Goal: Information Seeking & Learning: Find specific fact

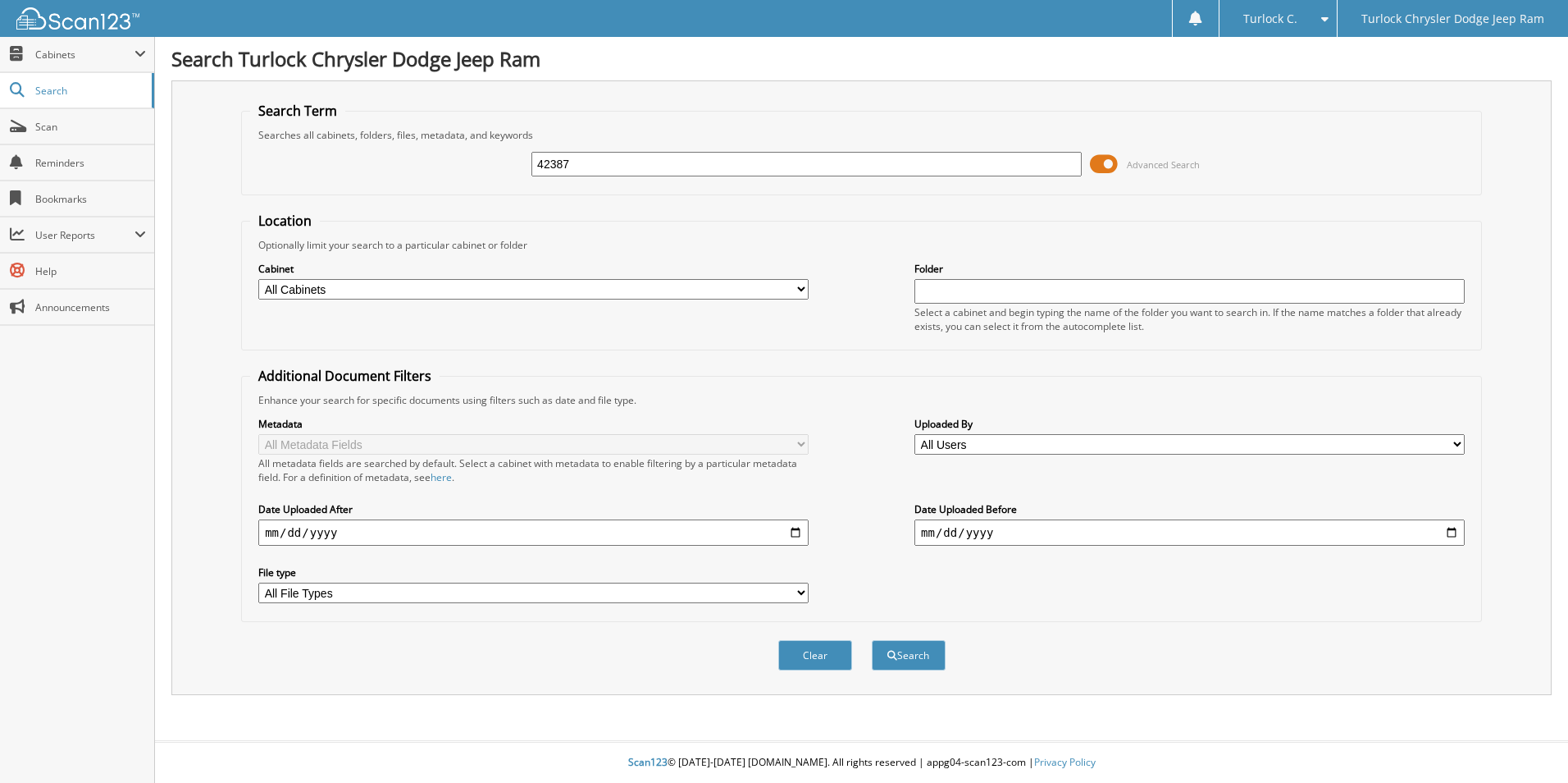
type input "42387"
click at [871, 640] on button "Search" at bounding box center [908, 655] width 74 height 30
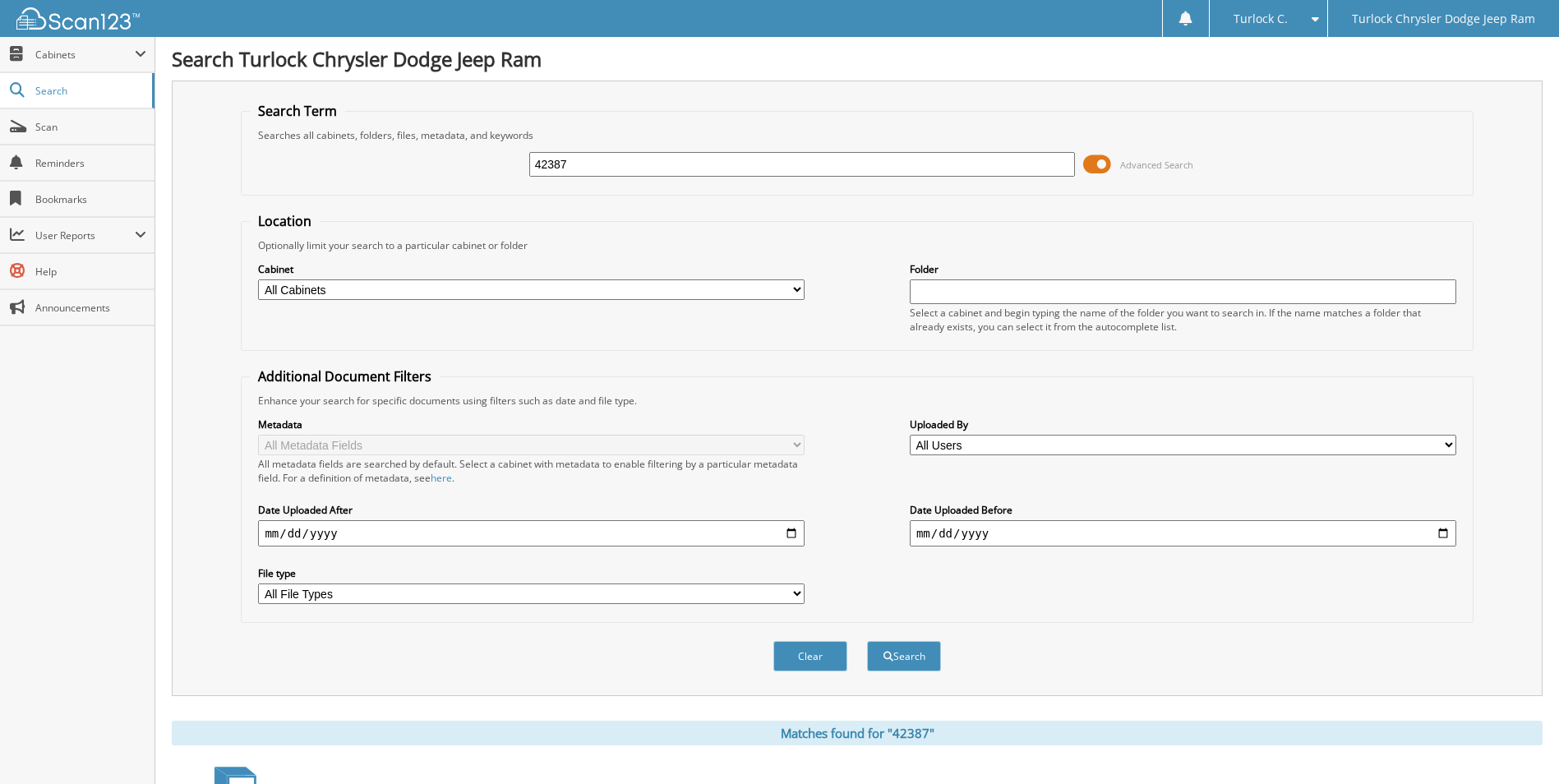
scroll to position [199, 0]
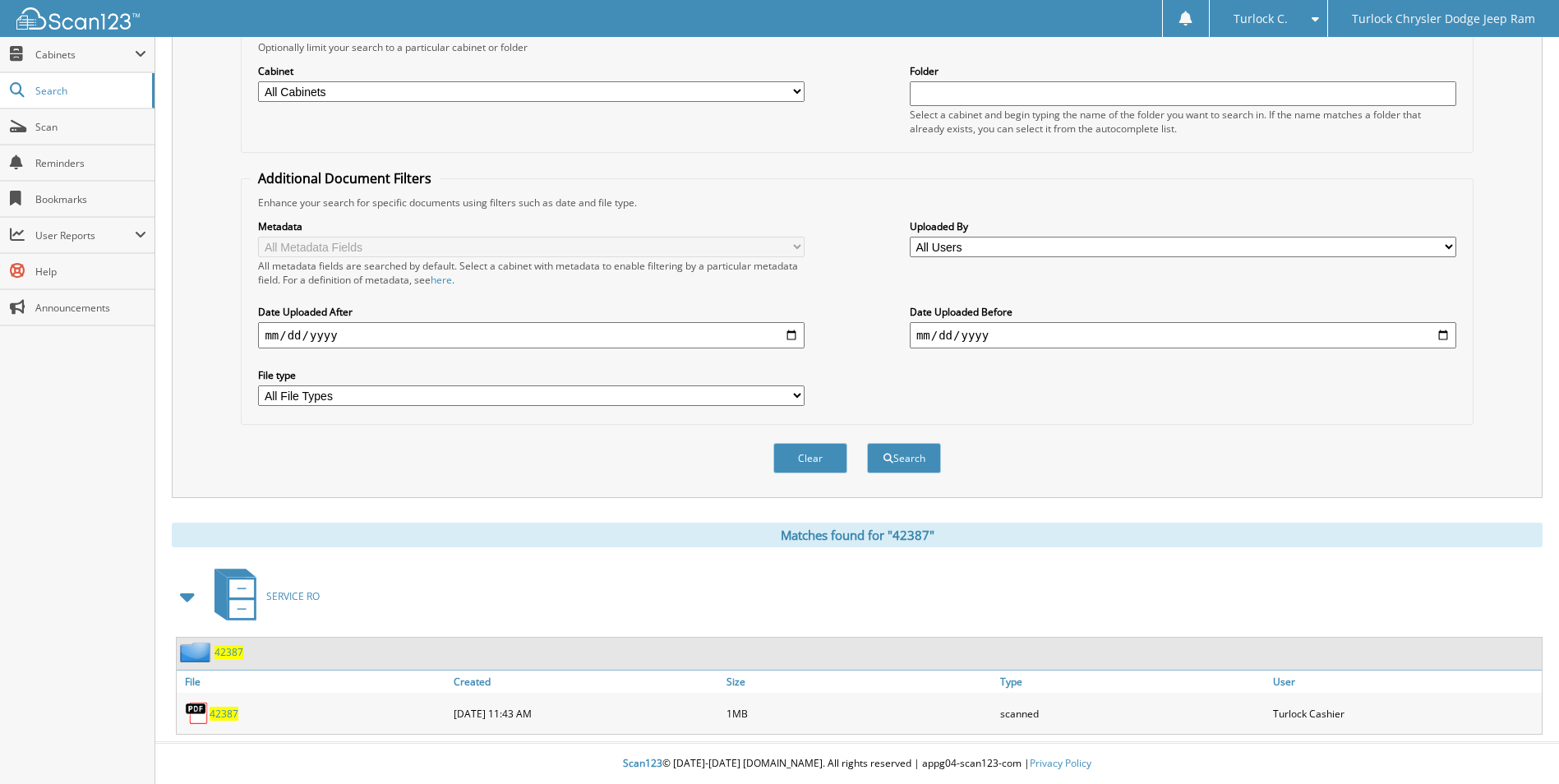
click at [222, 720] on span "42387" at bounding box center [223, 713] width 28 height 14
